Goal: Task Accomplishment & Management: Complete application form

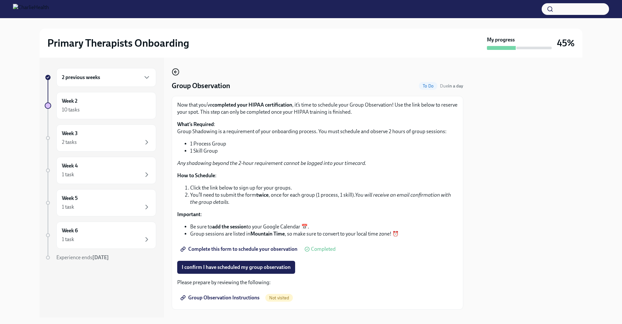
click at [176, 73] on icon "button" at bounding box center [176, 72] width 8 height 8
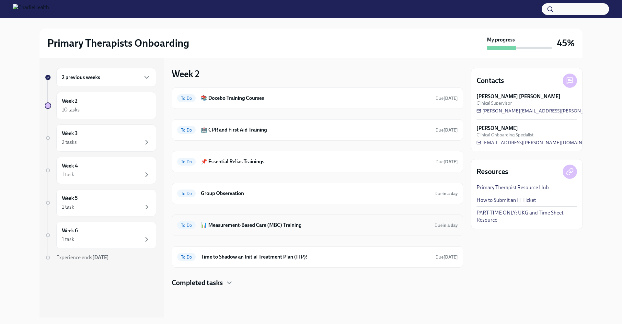
click at [266, 229] on div "To Do 📊 Measurement-Based Care (MBC) Training Due in a day" at bounding box center [317, 225] width 280 height 10
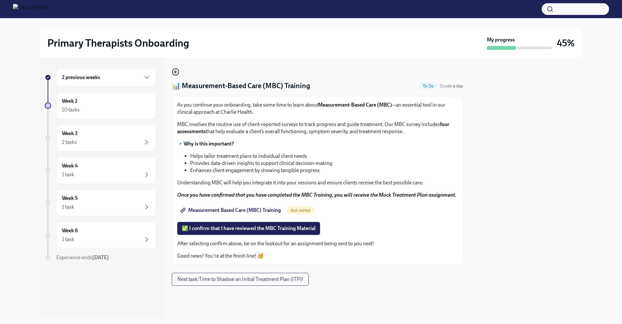
click at [177, 74] on icon "button" at bounding box center [176, 72] width 8 height 8
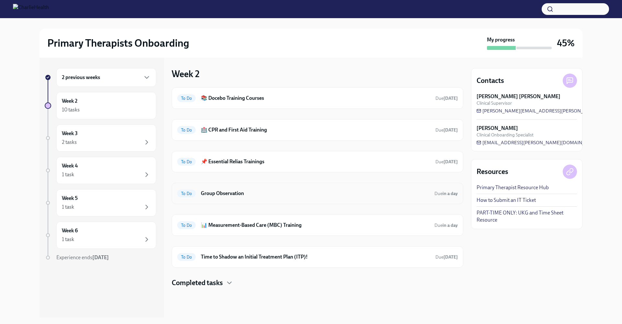
click at [239, 199] on div "To Do Group Observation Due in a day" at bounding box center [317, 193] width 291 height 21
click at [240, 194] on h6 "Group Observation" at bounding box center [315, 193] width 228 height 7
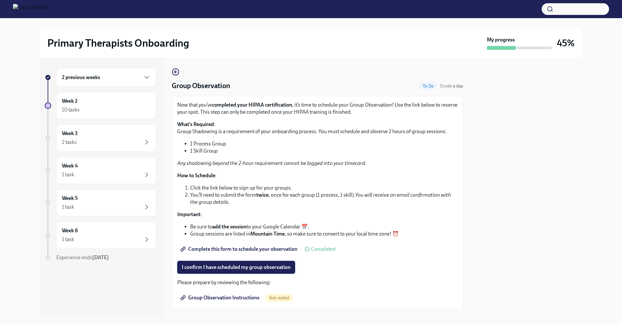
click at [219, 267] on span "I confirm I have scheduled my group observation" at bounding box center [236, 267] width 109 height 6
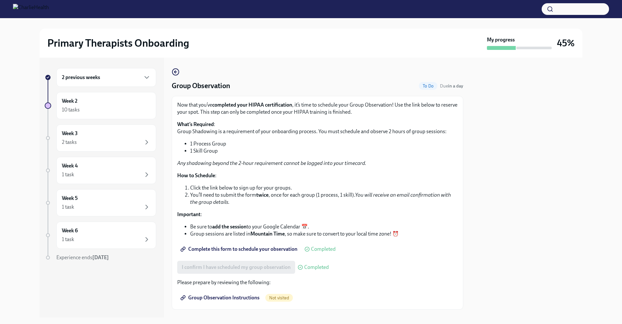
click at [245, 247] on span "Complete this form to schedule your observation" at bounding box center [240, 249] width 116 height 6
click at [77, 101] on h6 "Week 2" at bounding box center [70, 100] width 16 height 7
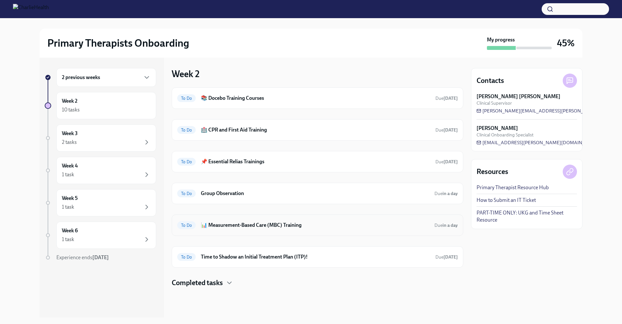
click at [251, 224] on h6 "📊 Measurement-Based Care (MBC) Training" at bounding box center [315, 224] width 228 height 7
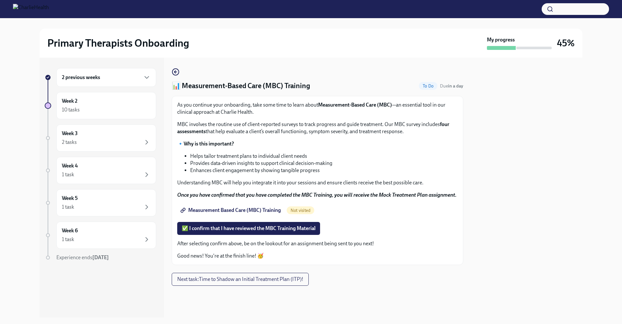
click at [251, 209] on span "Measurement Based Care (MBC) Training" at bounding box center [231, 210] width 99 height 6
click at [92, 108] on div "10 tasks" at bounding box center [106, 110] width 89 height 8
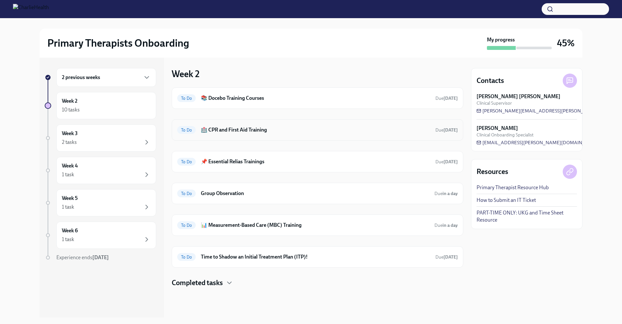
click at [261, 134] on div "To Do 🏥 CPR and First Aid Training Due [DATE]" at bounding box center [317, 130] width 280 height 10
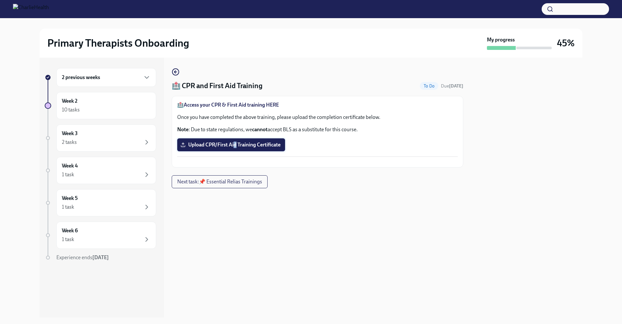
click at [235, 143] on span "Upload CPR/First Aid Training Certificate" at bounding box center [231, 144] width 99 height 6
click at [0, 0] on input "Upload CPR/First Aid Training Certificate" at bounding box center [0, 0] width 0 height 0
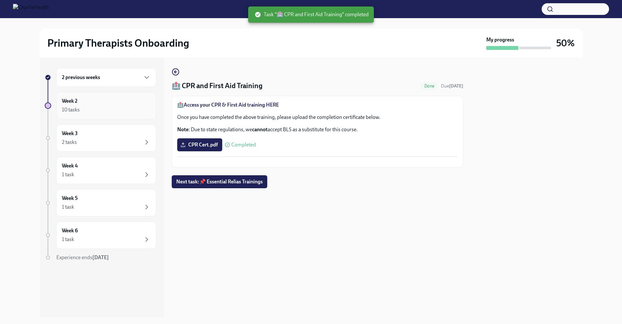
click at [93, 107] on div "10 tasks" at bounding box center [106, 110] width 89 height 8
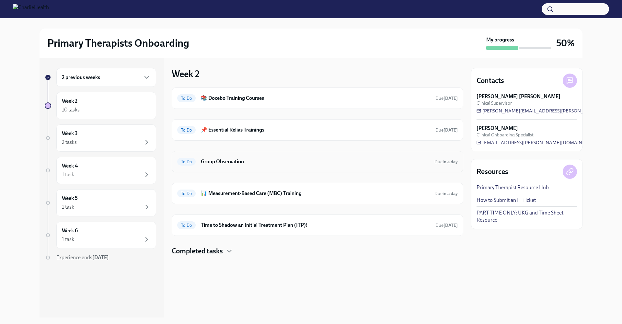
click at [282, 164] on h6 "Group Observation" at bounding box center [315, 161] width 228 height 7
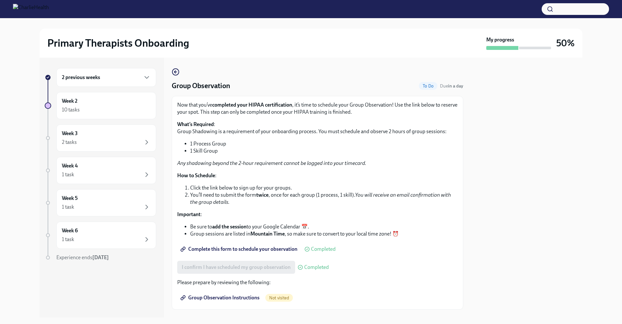
scroll to position [13, 0]
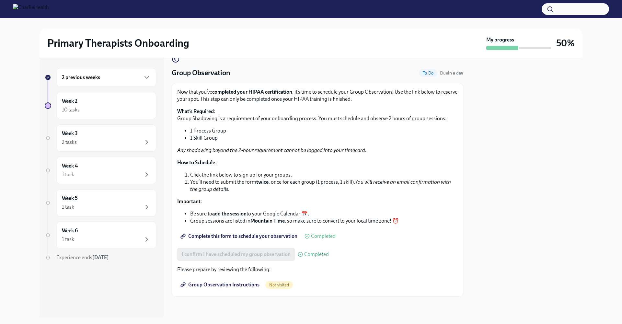
click at [250, 284] on span "Group Observation Instructions" at bounding box center [221, 284] width 78 height 6
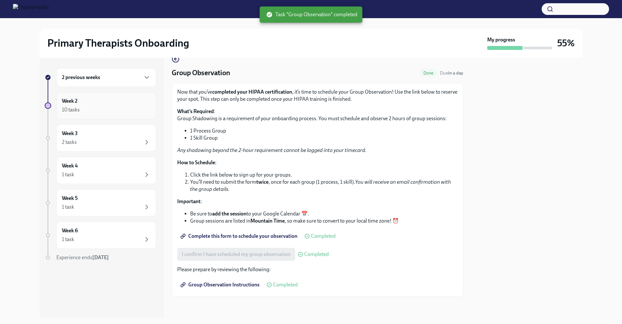
click at [107, 105] on div "Week 2 10 tasks" at bounding box center [106, 105] width 89 height 16
